Goal: Find specific page/section: Find specific page/section

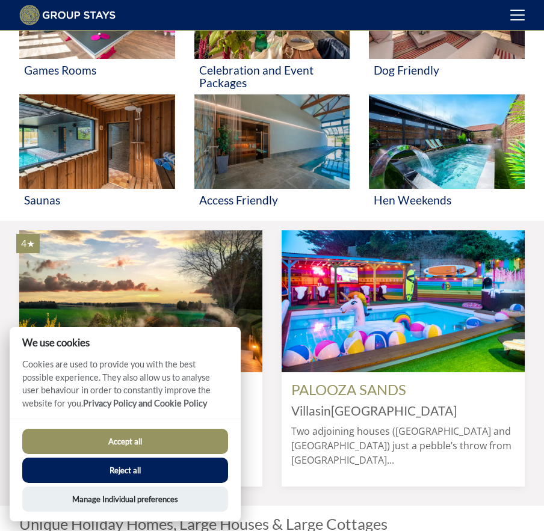
scroll to position [659, 0]
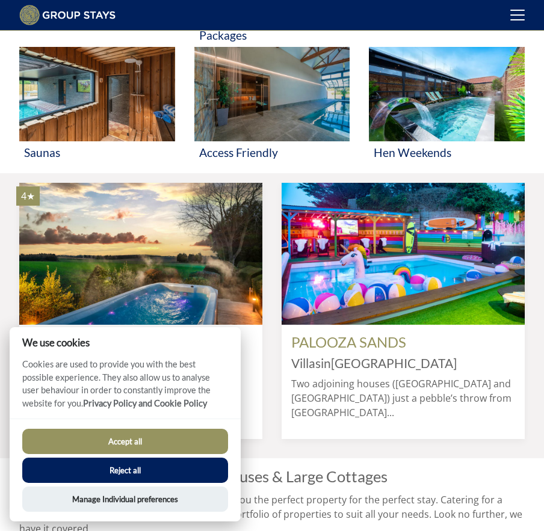
click at [174, 437] on button "Accept all" at bounding box center [125, 441] width 206 height 25
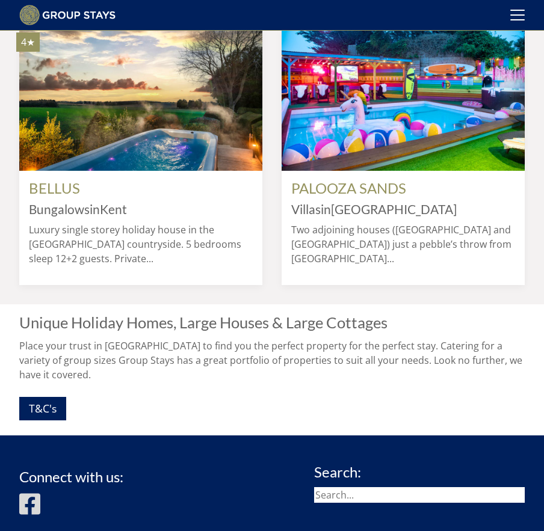
scroll to position [869, 0]
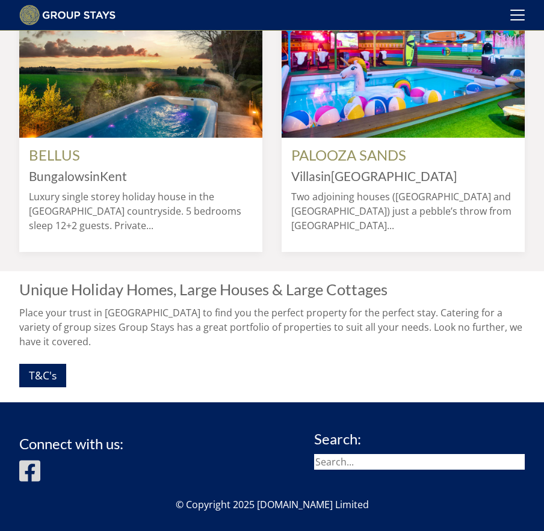
scroll to position [990, 0]
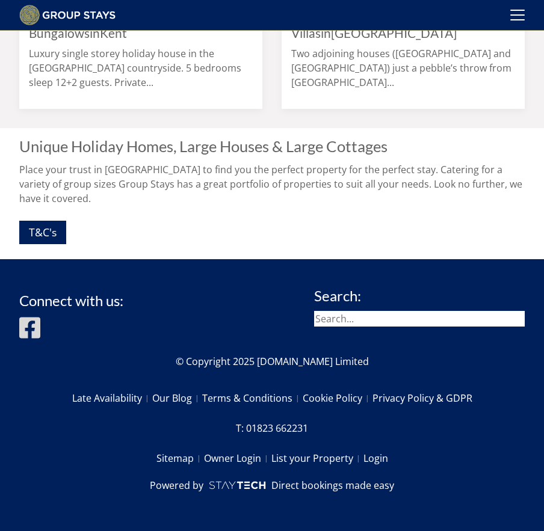
click at [374, 318] on input "search" at bounding box center [419, 319] width 211 height 16
type input "valleys reach"
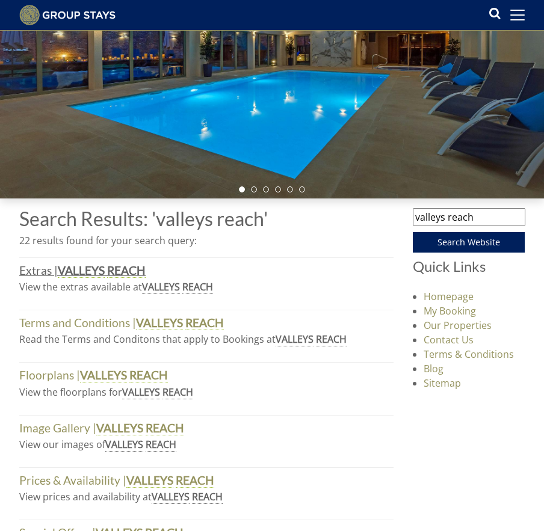
scroll to position [167, 0]
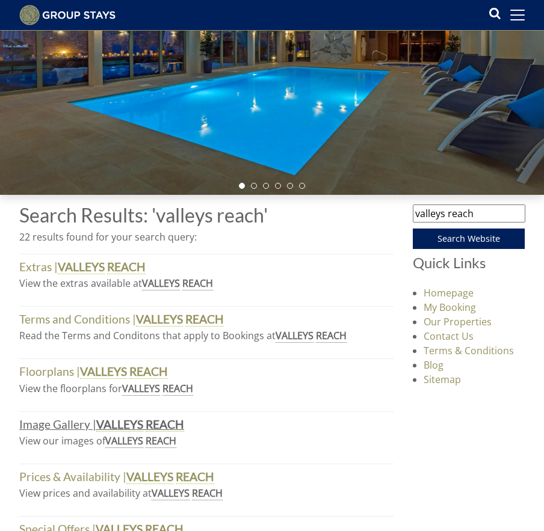
click at [107, 423] on strong "VALLEYS" at bounding box center [119, 425] width 47 height 14
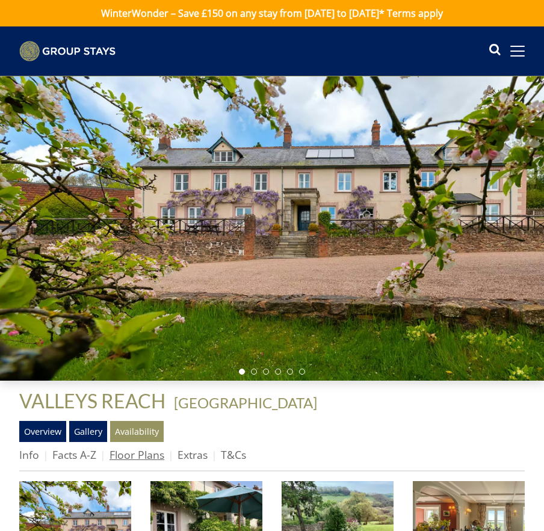
click at [145, 453] on link "Floor Plans" at bounding box center [137, 455] width 55 height 14
